Goal: Transaction & Acquisition: Purchase product/service

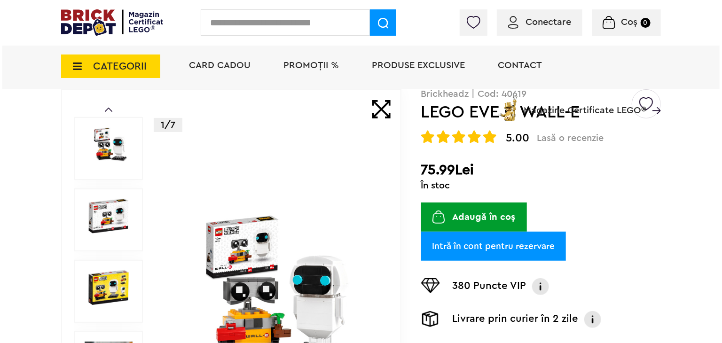
scroll to position [71, 0]
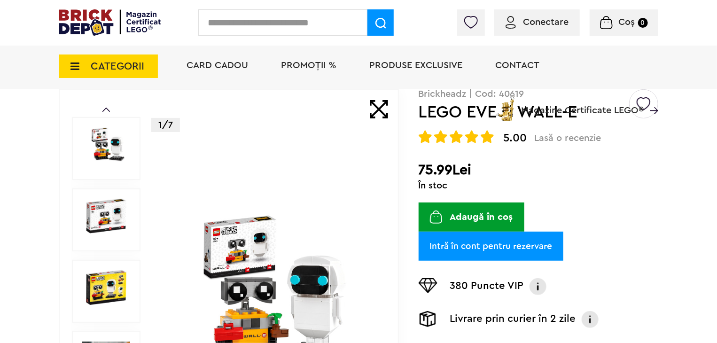
click at [492, 221] on button "Adaugă în coș" at bounding box center [472, 217] width 106 height 29
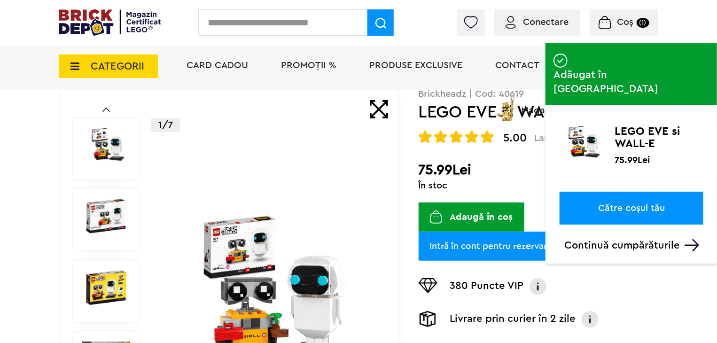
click at [314, 35] on input "text" at bounding box center [282, 22] width 169 height 26
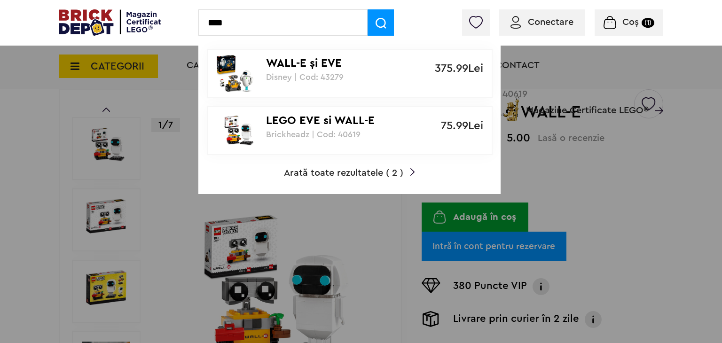
type input "****"
click at [321, 76] on p "Disney | Cod: 43279" at bounding box center [344, 76] width 157 height 9
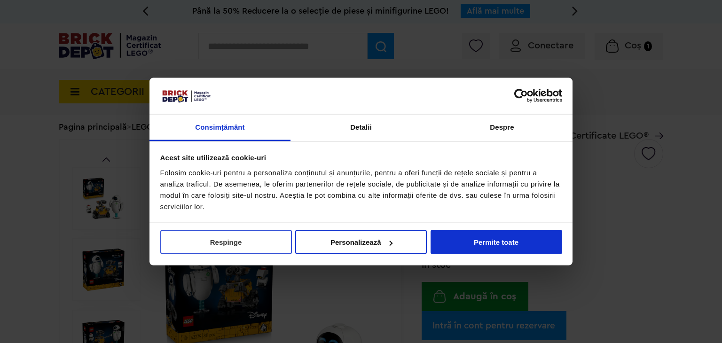
click at [239, 239] on button "Respinge" at bounding box center [226, 242] width 132 height 24
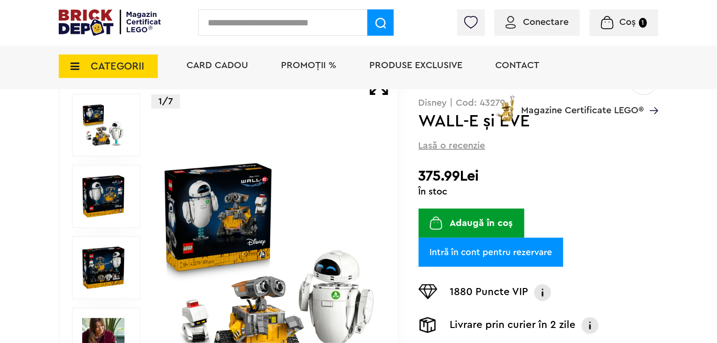
scroll to position [95, 0]
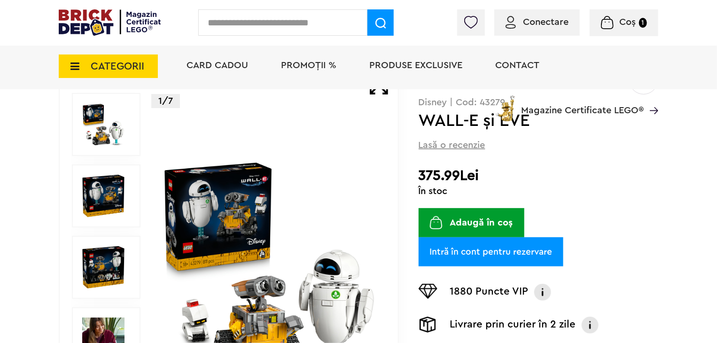
click at [482, 217] on button "Adaugă în coș" at bounding box center [472, 222] width 106 height 29
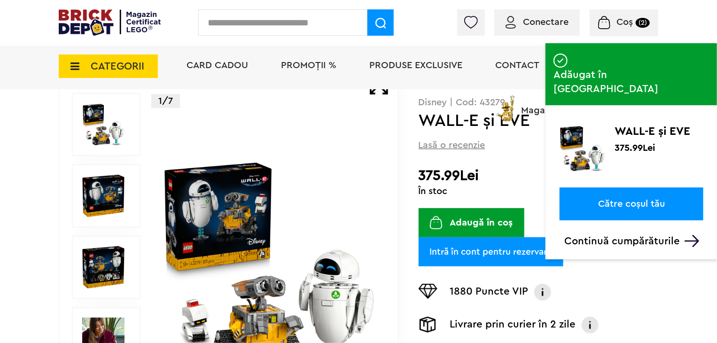
click at [654, 157] on div "Adăugat în coș WALL-E şi EVE 375.99Lei Către coșul tău Continuă cumpărăturile" at bounding box center [632, 145] width 172 height 204
click at [655, 188] on link "Către coșul tău" at bounding box center [632, 204] width 144 height 33
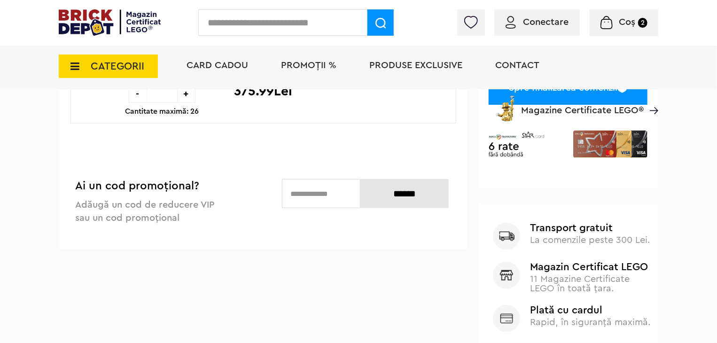
scroll to position [353, 0]
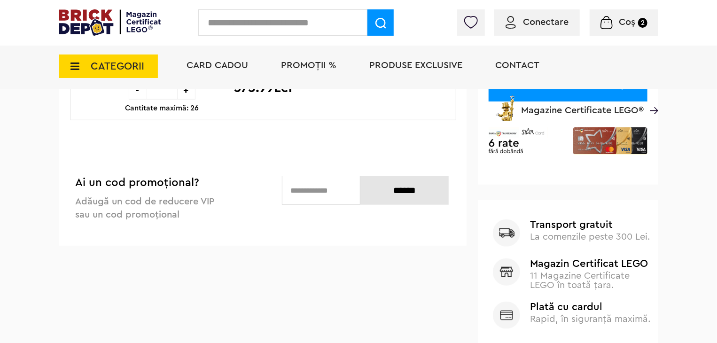
click at [307, 196] on input "text" at bounding box center [321, 190] width 79 height 29
type input "**********"
click at [404, 200] on input "******" at bounding box center [405, 190] width 88 height 29
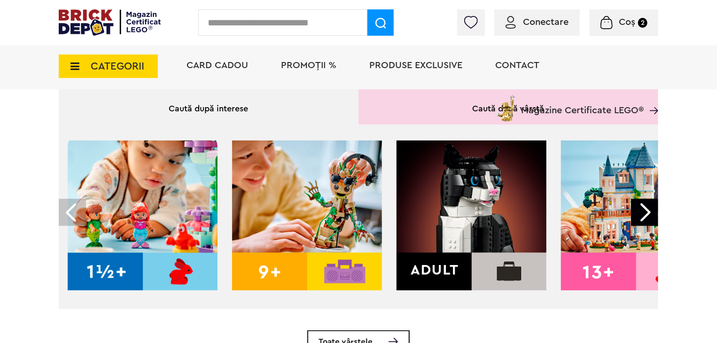
scroll to position [284, 0]
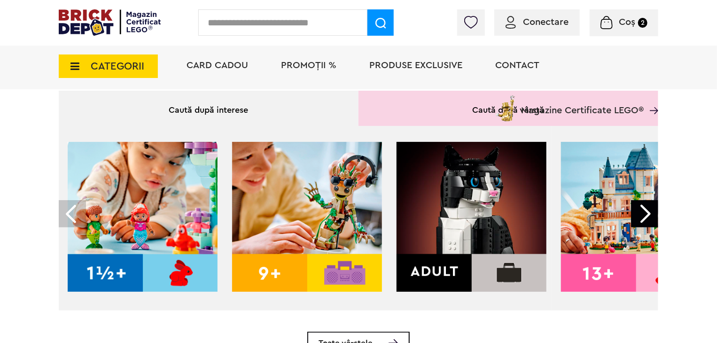
click at [476, 228] on img at bounding box center [472, 217] width 150 height 150
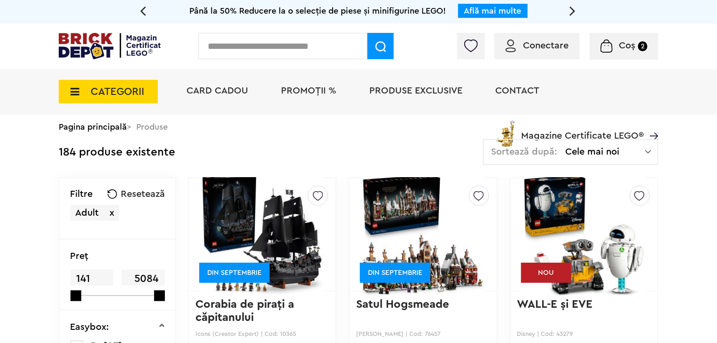
click at [635, 39] on div "Coș 2" at bounding box center [624, 46] width 69 height 27
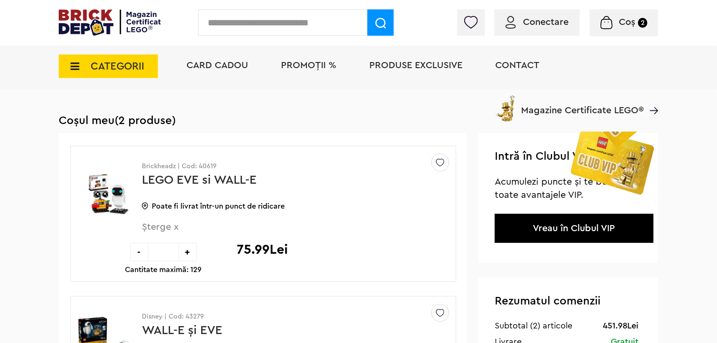
scroll to position [41, 0]
click at [304, 64] on span "PROMOȚII %" at bounding box center [308, 65] width 55 height 9
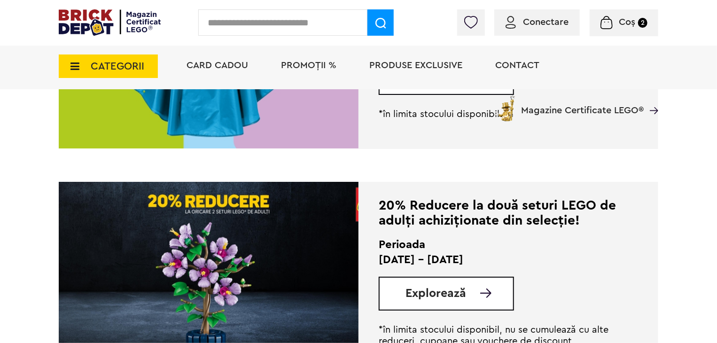
scroll to position [607, 0]
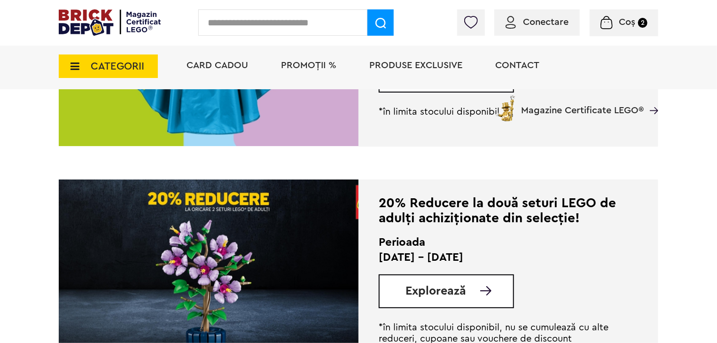
click at [476, 295] on link "Explorează" at bounding box center [460, 291] width 108 height 12
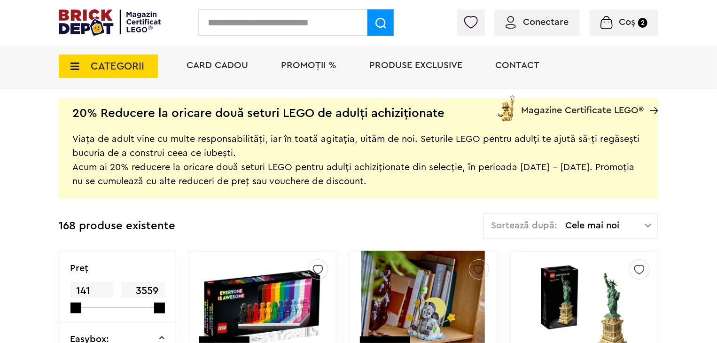
scroll to position [212, 0]
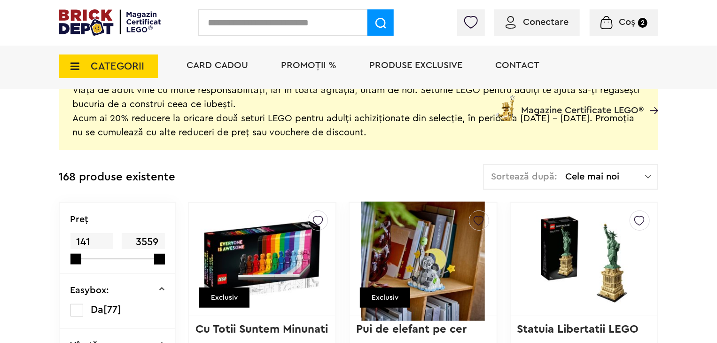
click at [581, 168] on div "Sortează după: Cele mai noi Cele mai noi Cele mai vechi Cele mai ieftine Cele m…" at bounding box center [570, 177] width 175 height 26
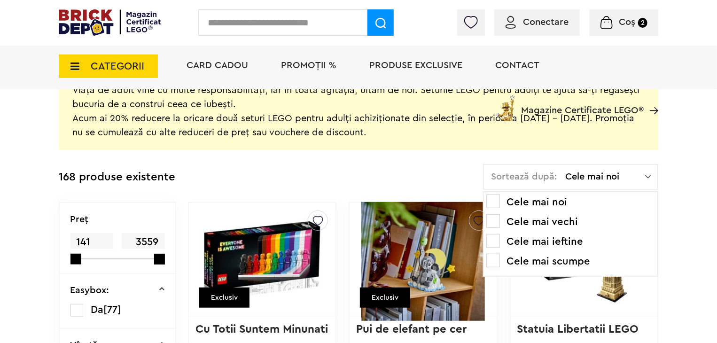
click at [544, 240] on li "Cele mai ieftine" at bounding box center [571, 241] width 169 height 15
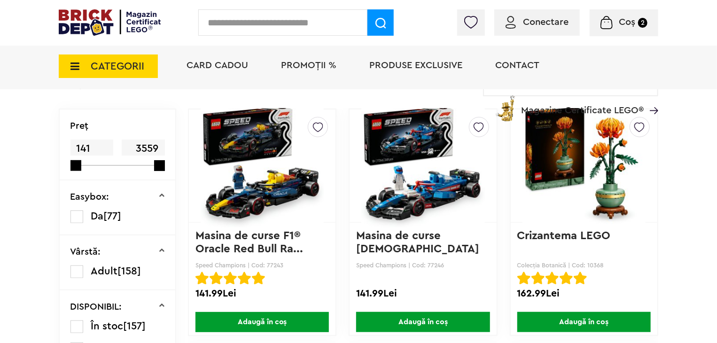
scroll to position [309, 0]
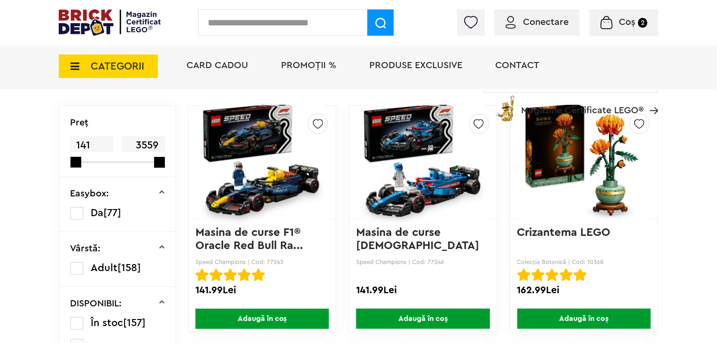
click at [586, 316] on span "Adaugă în coș" at bounding box center [585, 319] width 134 height 20
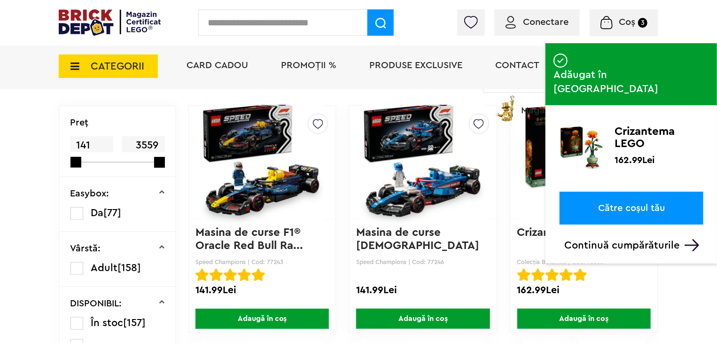
click at [626, 192] on link "Către coșul tău" at bounding box center [632, 208] width 144 height 33
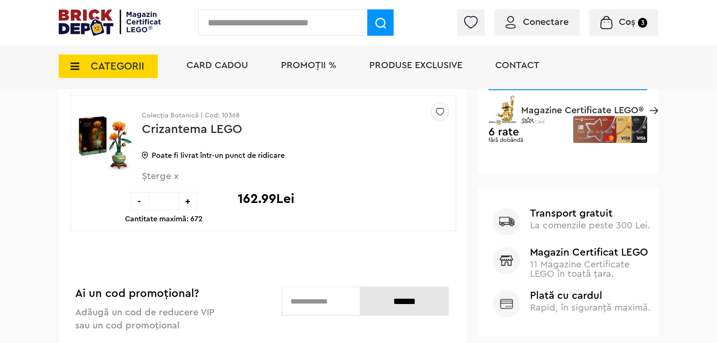
scroll to position [397, 0]
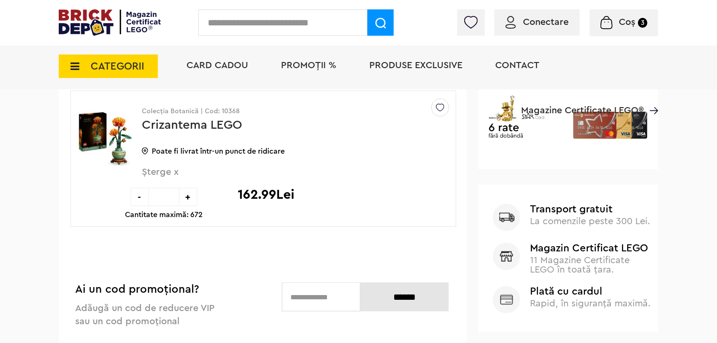
click at [139, 199] on div "-" at bounding box center [140, 197] width 18 height 18
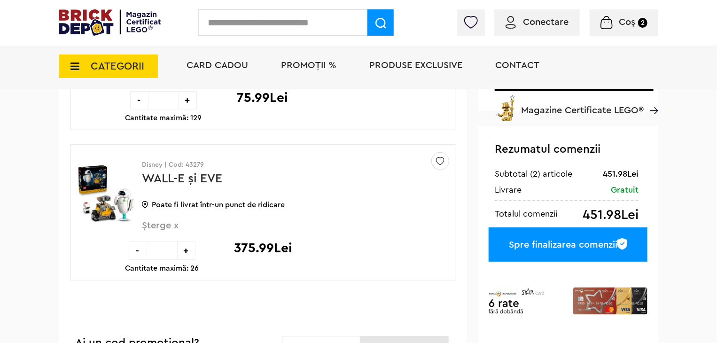
scroll to position [192, 0]
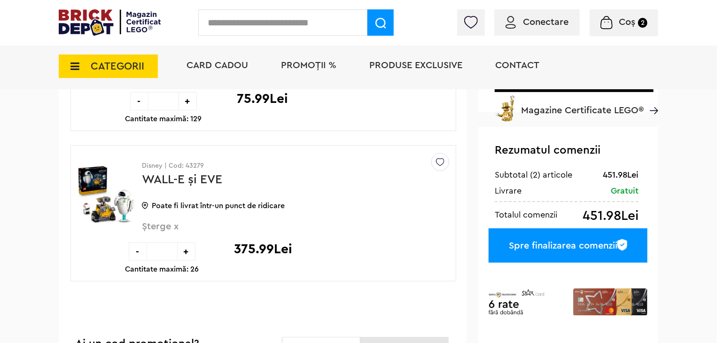
click at [134, 247] on div "-" at bounding box center [138, 252] width 18 height 18
